Goal: Information Seeking & Learning: Check status

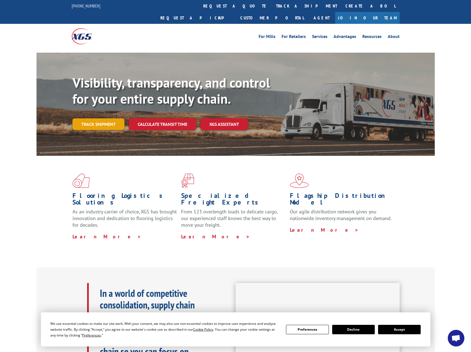
click at [97, 118] on link "Track shipment" at bounding box center [99, 124] width 52 height 12
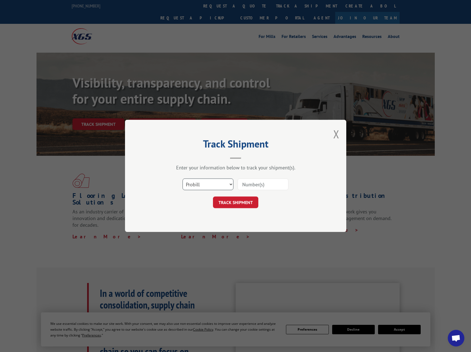
click at [210, 182] on select "Select category... Probill BOL PO" at bounding box center [208, 185] width 51 height 12
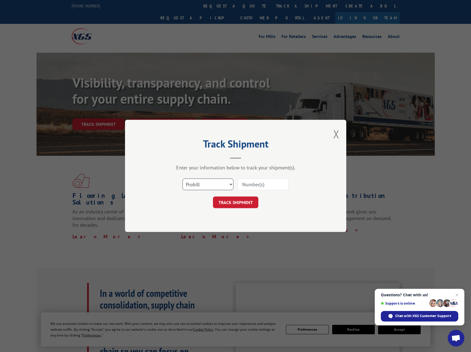
click at [211, 184] on select "Select category... Probill BOL PO" at bounding box center [208, 185] width 51 height 12
click at [208, 189] on select "Select category... Probill BOL PO" at bounding box center [208, 185] width 51 height 12
select select "bol"
click at [183, 179] on select "Select category... Probill BOL PO" at bounding box center [208, 185] width 51 height 12
click at [254, 181] on input at bounding box center [263, 185] width 51 height 12
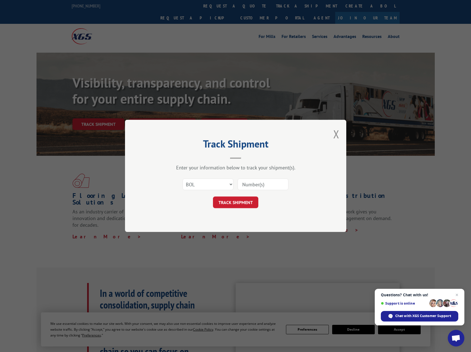
paste input "17596559"
type input "17596559"
click at [238, 201] on button "TRACK SHIPMENT" at bounding box center [235, 203] width 45 height 12
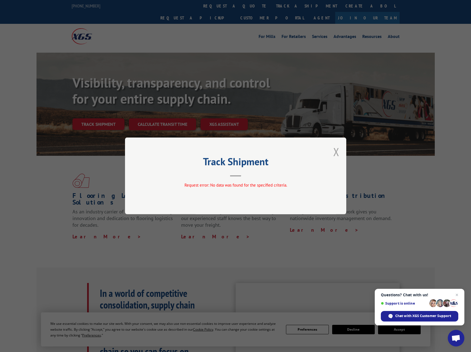
click at [335, 153] on button "Close modal" at bounding box center [337, 151] width 6 height 15
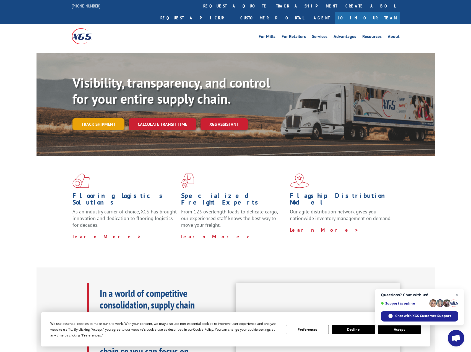
click at [97, 118] on link "Track shipment" at bounding box center [99, 124] width 52 height 12
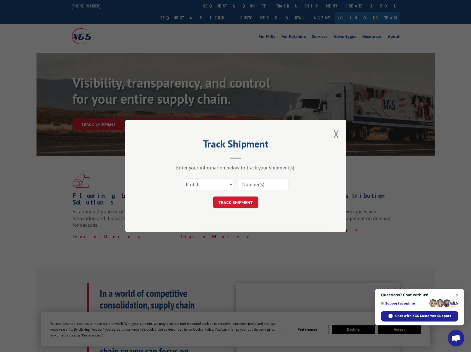
click at [245, 187] on input at bounding box center [263, 185] width 51 height 12
drag, startPoint x: 246, startPoint y: 187, endPoint x: 250, endPoint y: 184, distance: 5.3
click at [250, 184] on input at bounding box center [263, 185] width 51 height 12
paste input "17596559"
type input "17596559"
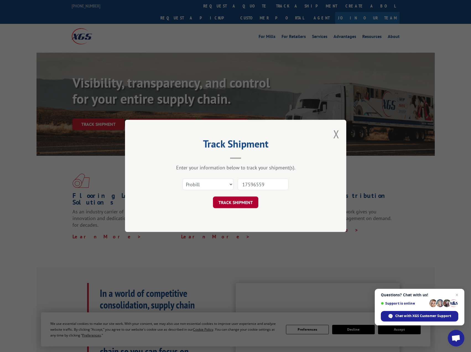
click at [240, 200] on button "TRACK SHIPMENT" at bounding box center [235, 203] width 45 height 12
